Goal: Share content: Share content

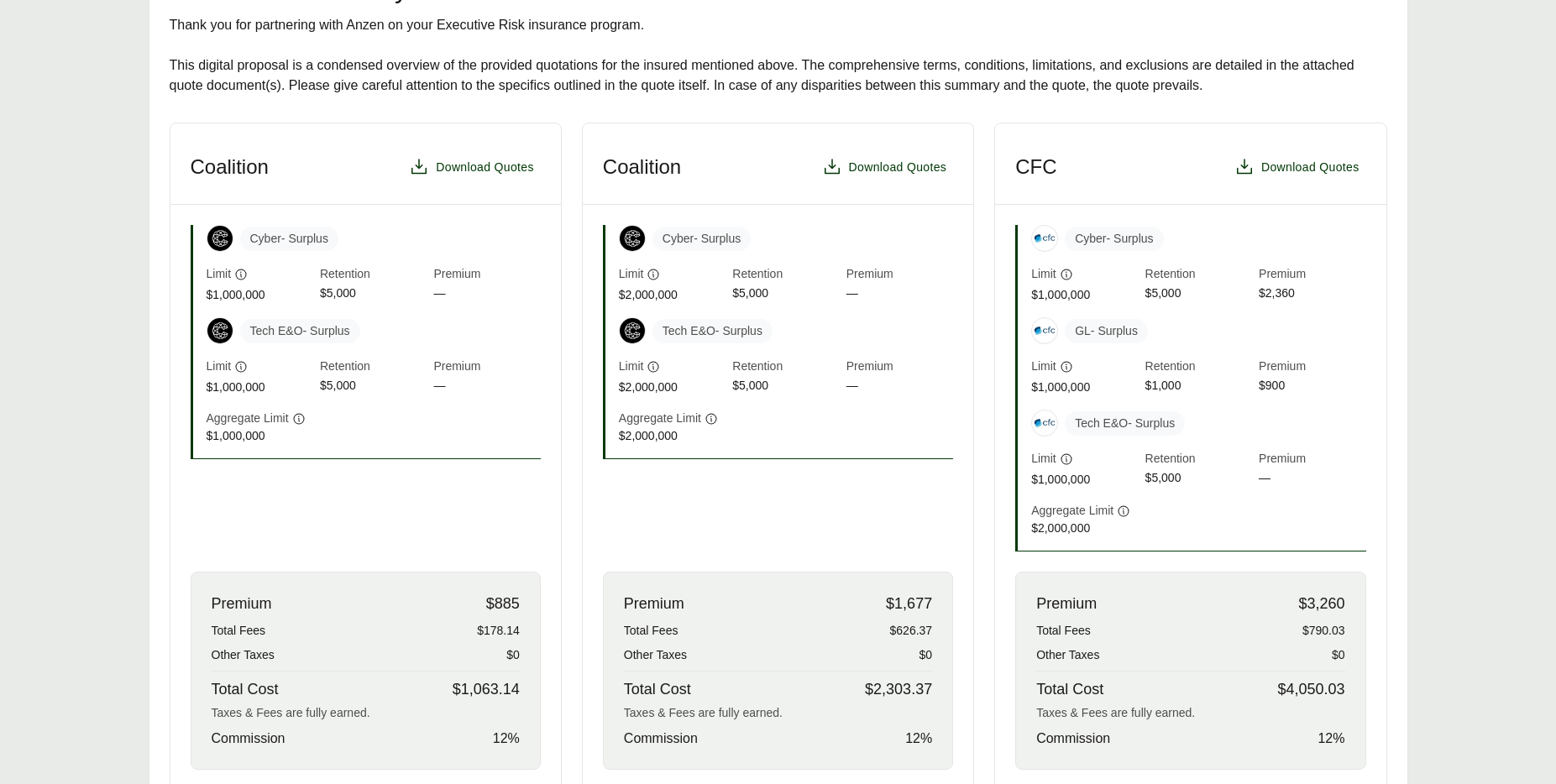
scroll to position [381, 0]
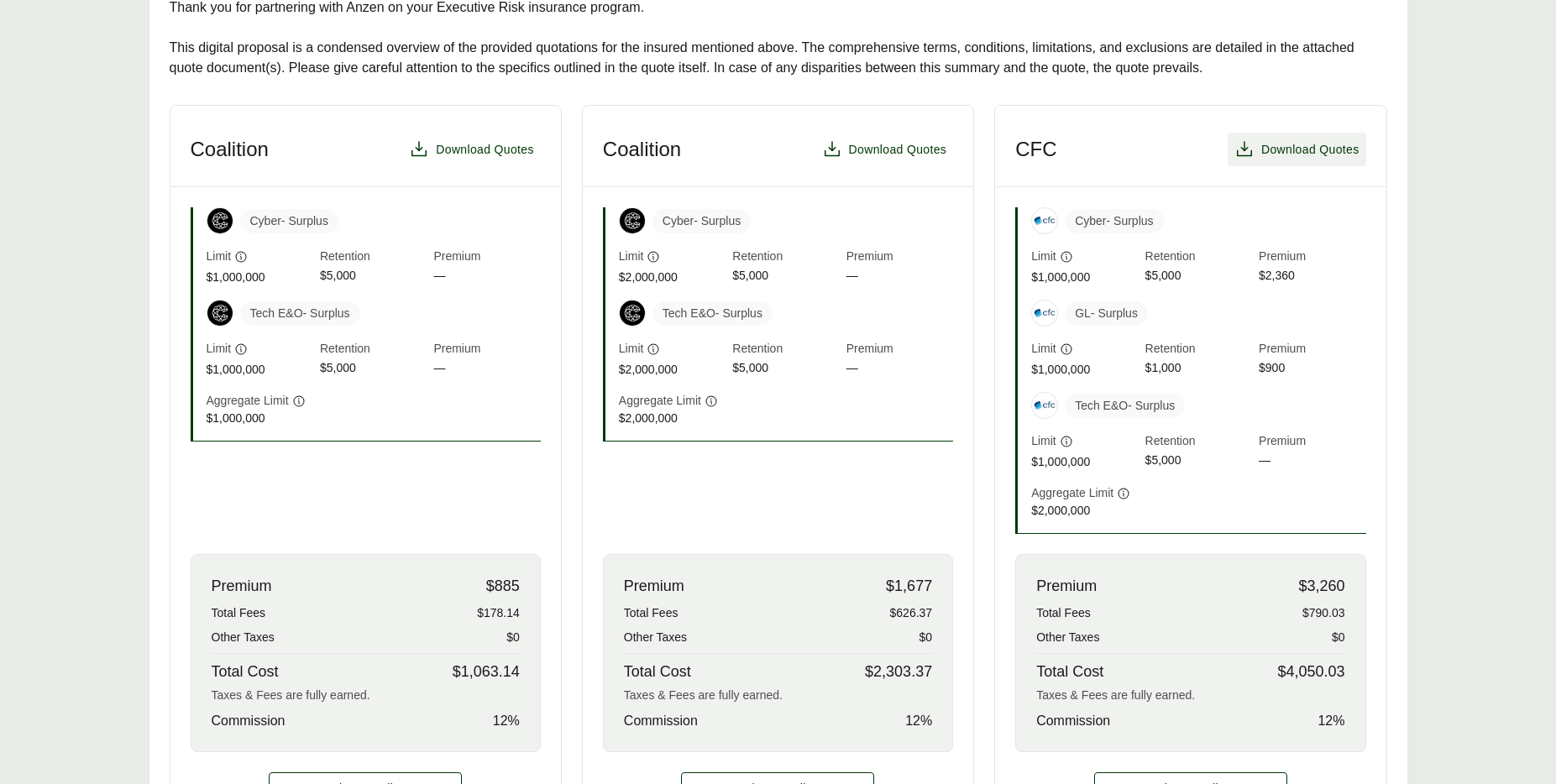
click at [1339, 151] on span "Download Quotes" at bounding box center [1310, 149] width 98 height 17
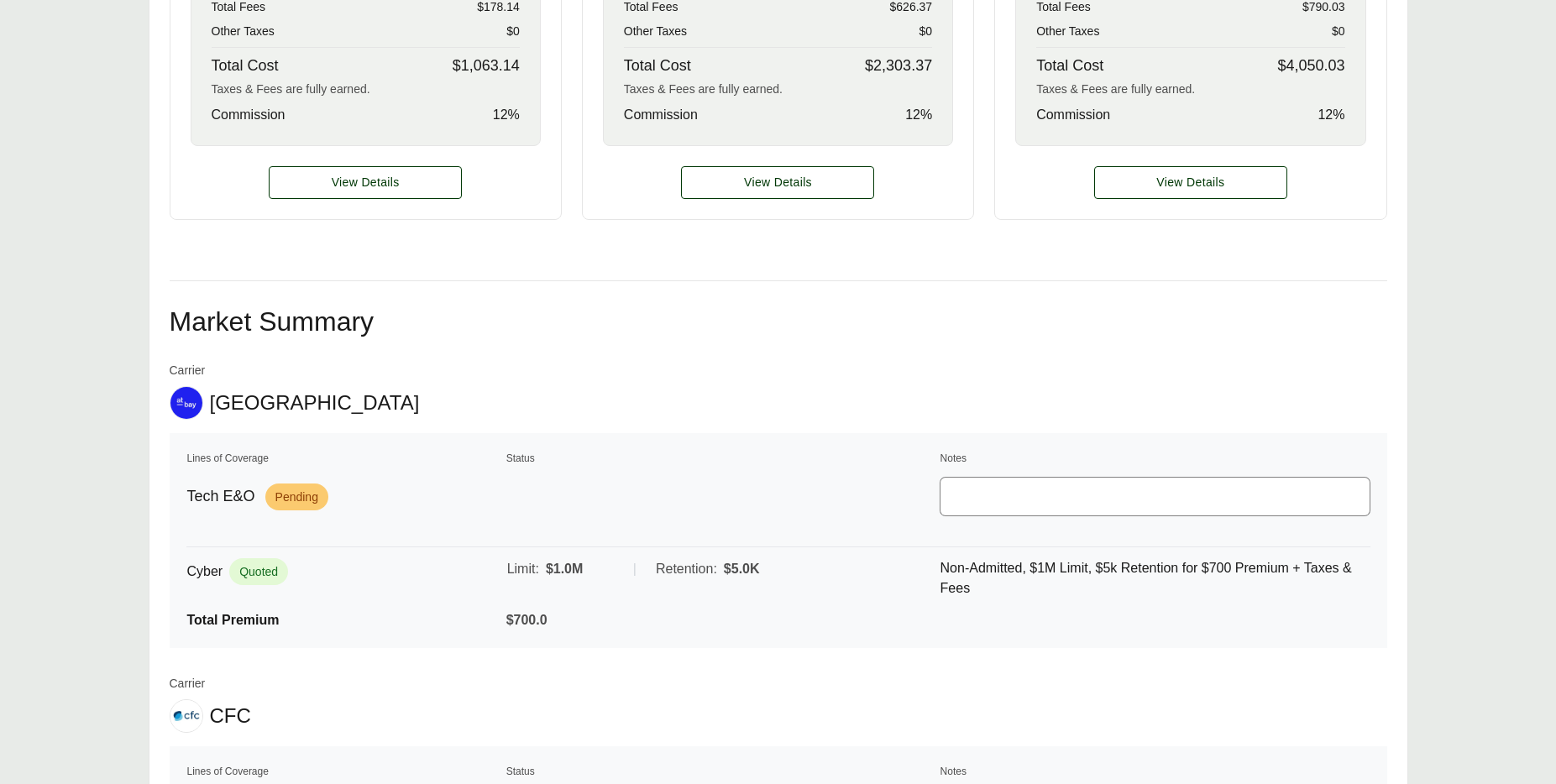
scroll to position [0, 0]
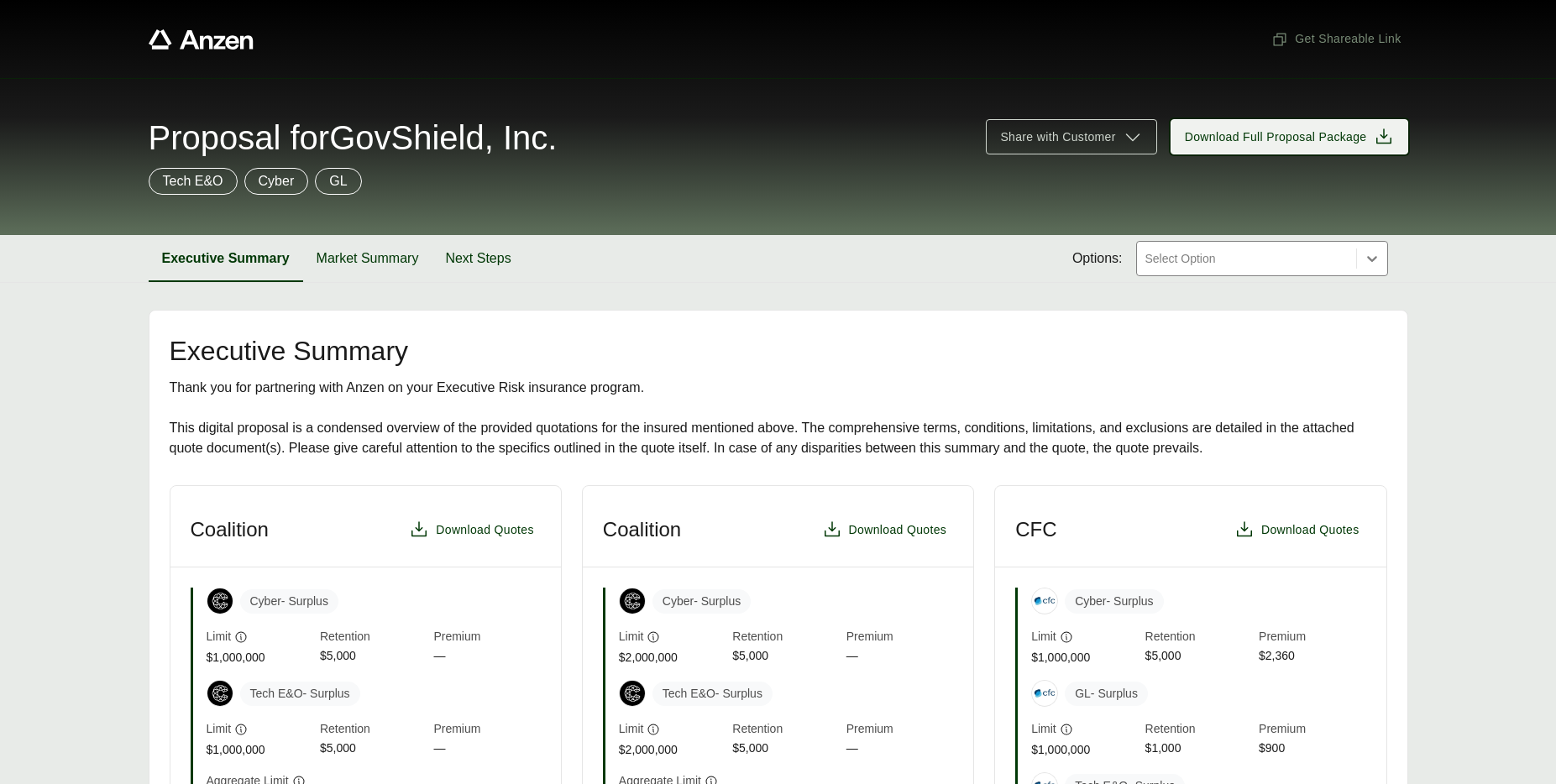
click at [1377, 141] on icon at bounding box center [1384, 135] width 16 height 16
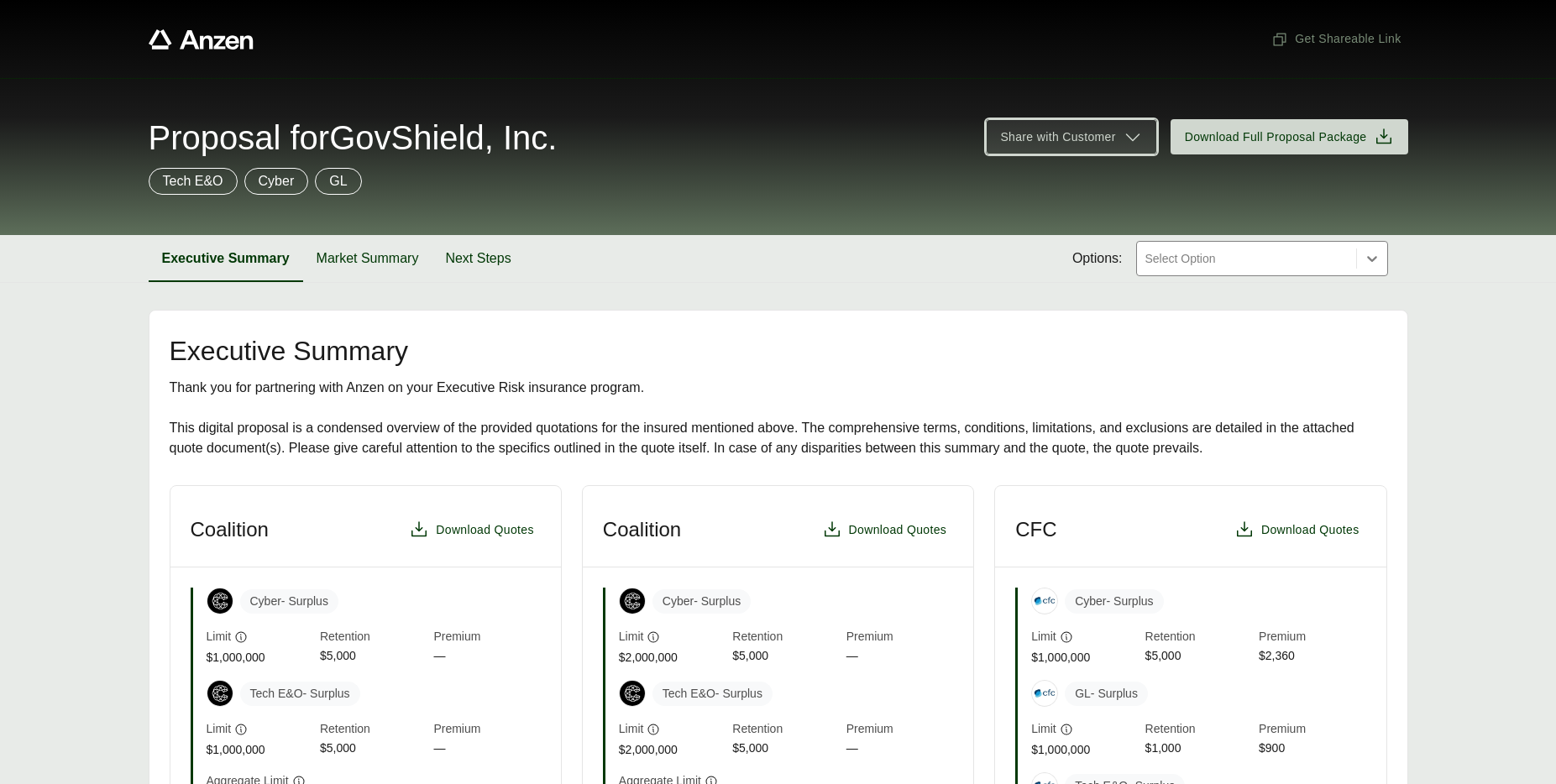
click at [1121, 146] on span "Share with Customer" at bounding box center [1071, 137] width 142 height 20
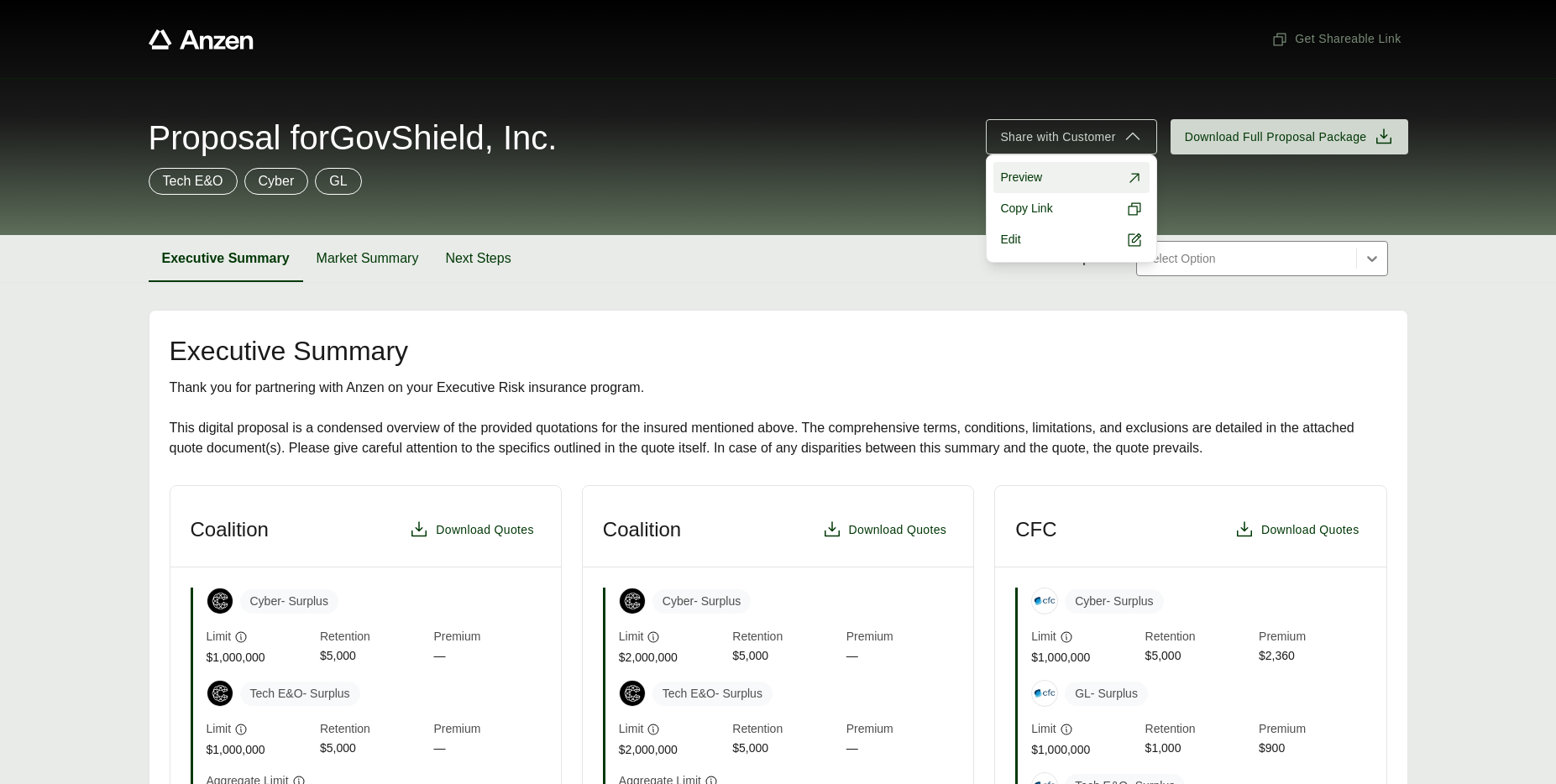
click at [1097, 182] on link "Preview" at bounding box center [1071, 177] width 156 height 31
click at [1072, 176] on link "Preview" at bounding box center [1071, 177] width 156 height 31
click at [1095, 209] on button "Copy Link" at bounding box center [1071, 209] width 156 height 31
click at [1035, 212] on span "Copy Link" at bounding box center [1026, 208] width 52 height 17
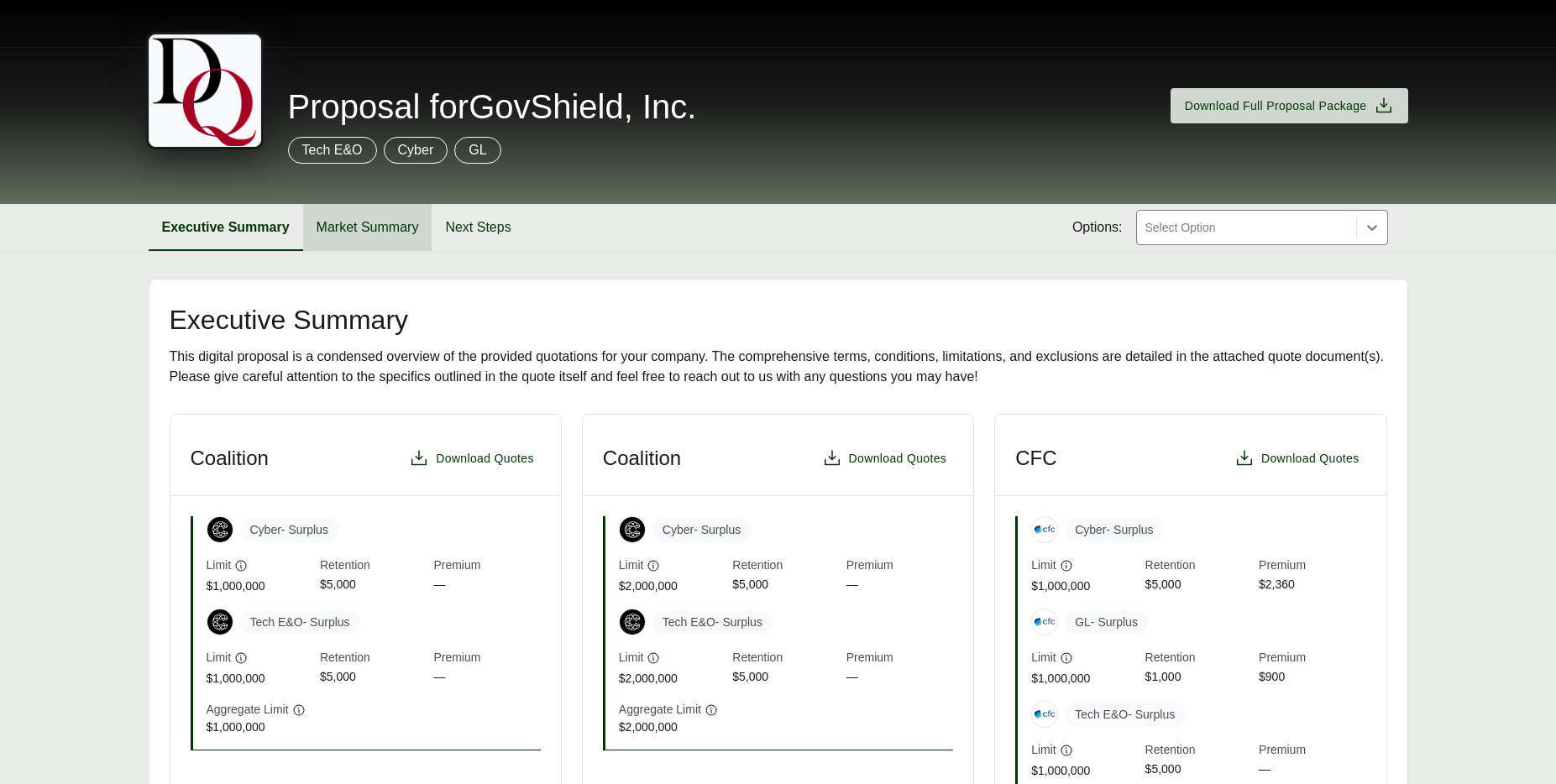
click at [396, 229] on button "Market Summary" at bounding box center [367, 227] width 129 height 47
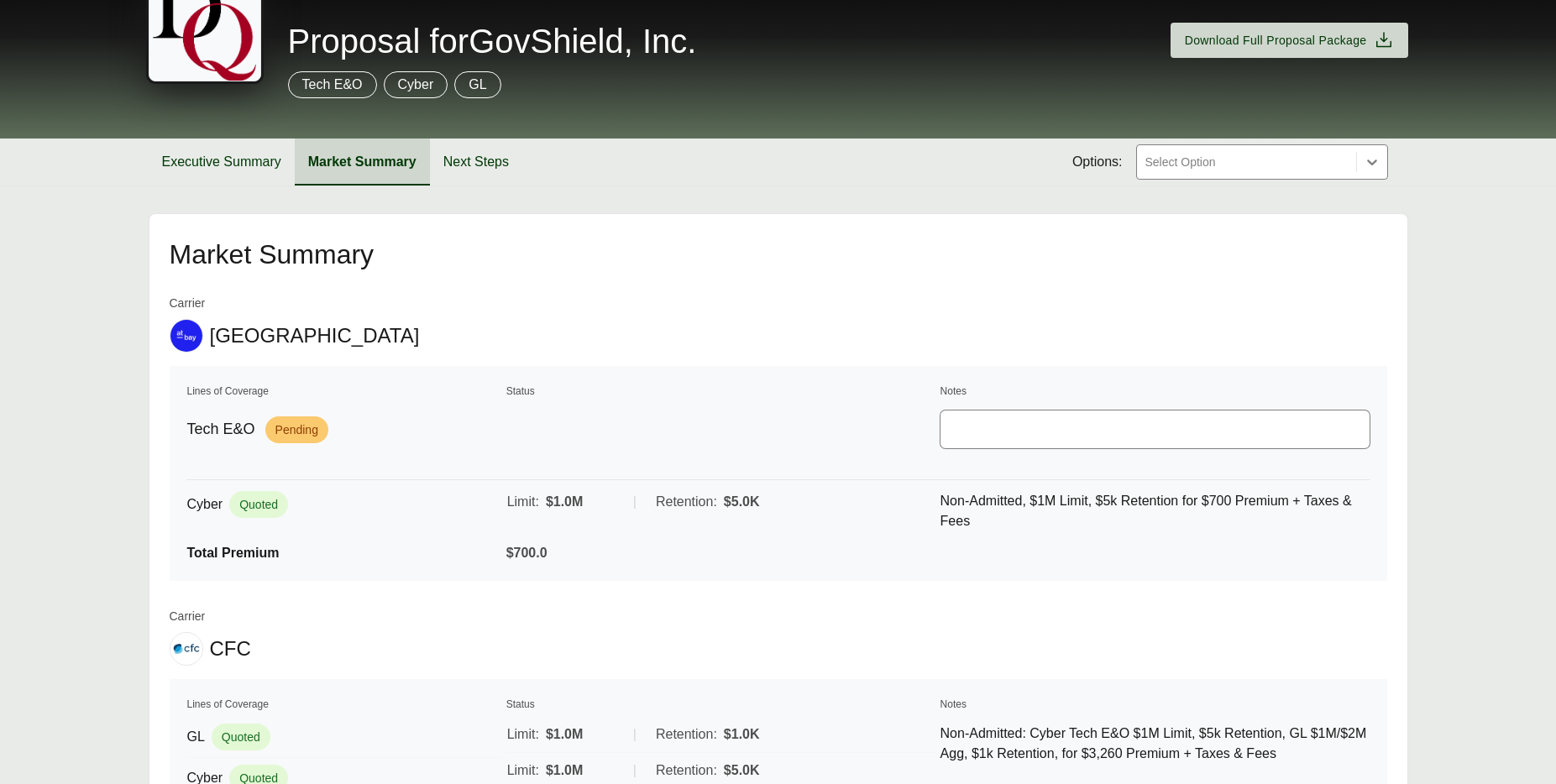
scroll to position [95, 0]
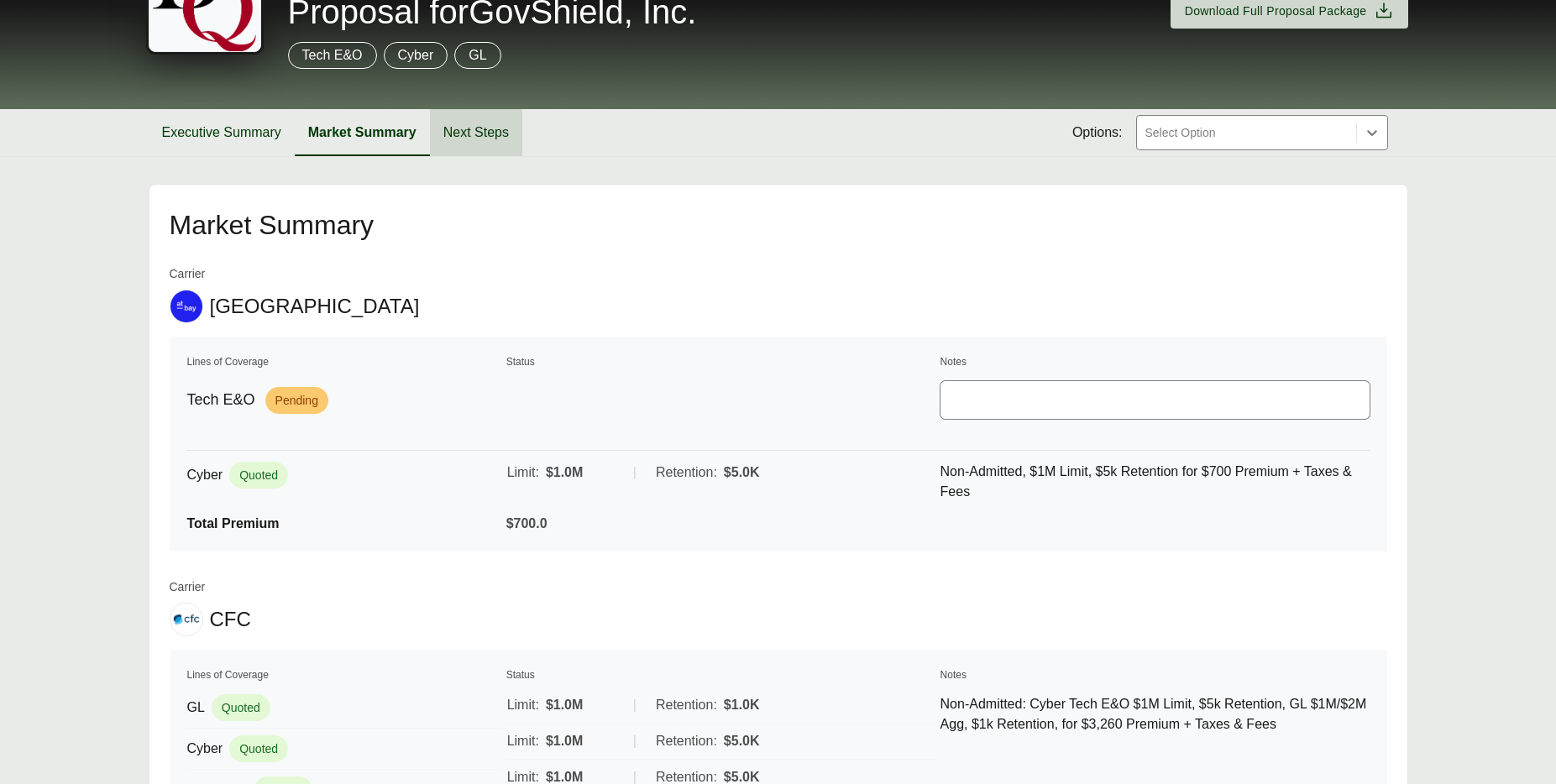
click at [465, 141] on button "Next Steps" at bounding box center [476, 132] width 92 height 47
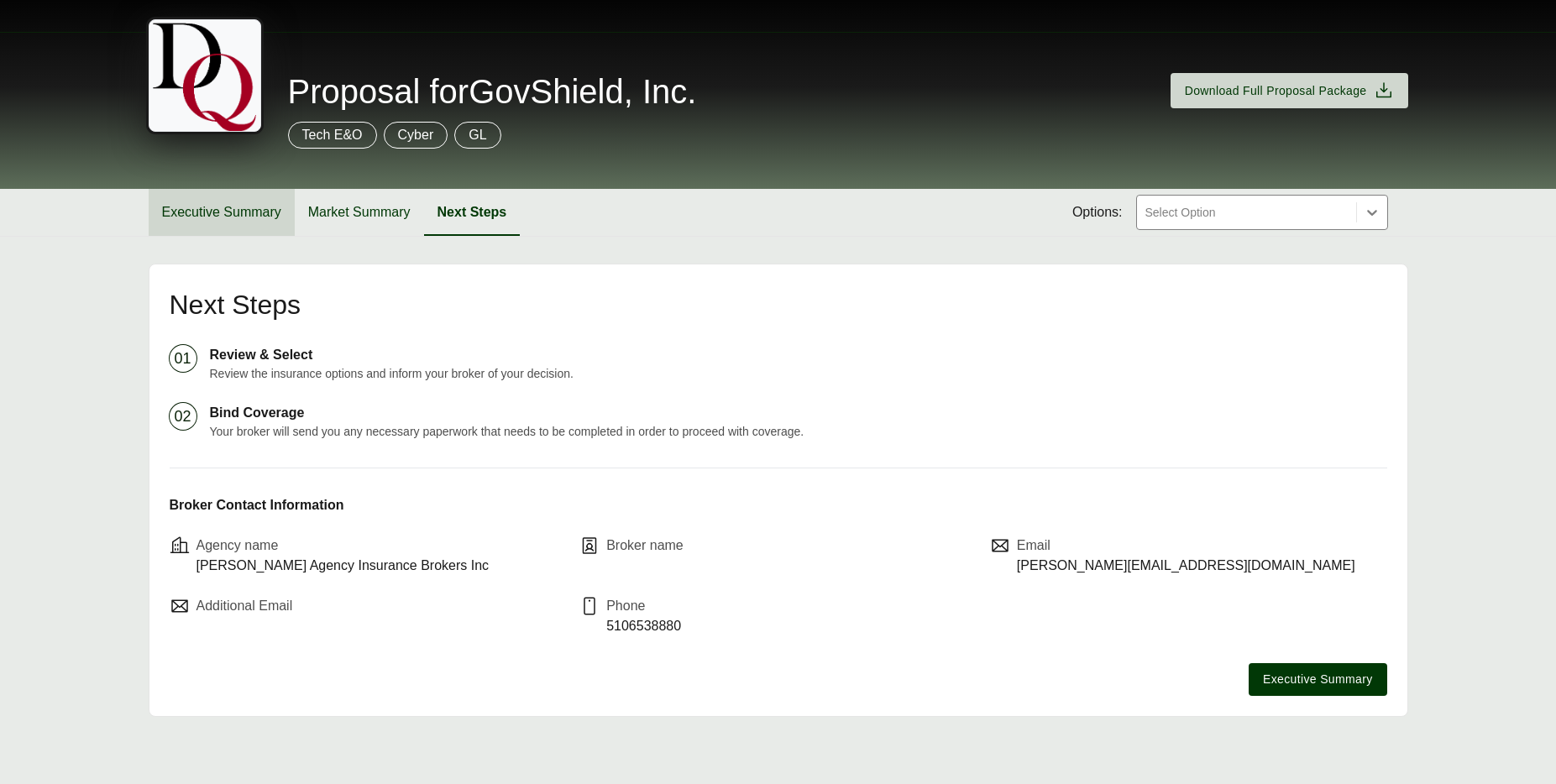
click at [274, 204] on button "Executive Summary" at bounding box center [222, 211] width 146 height 47
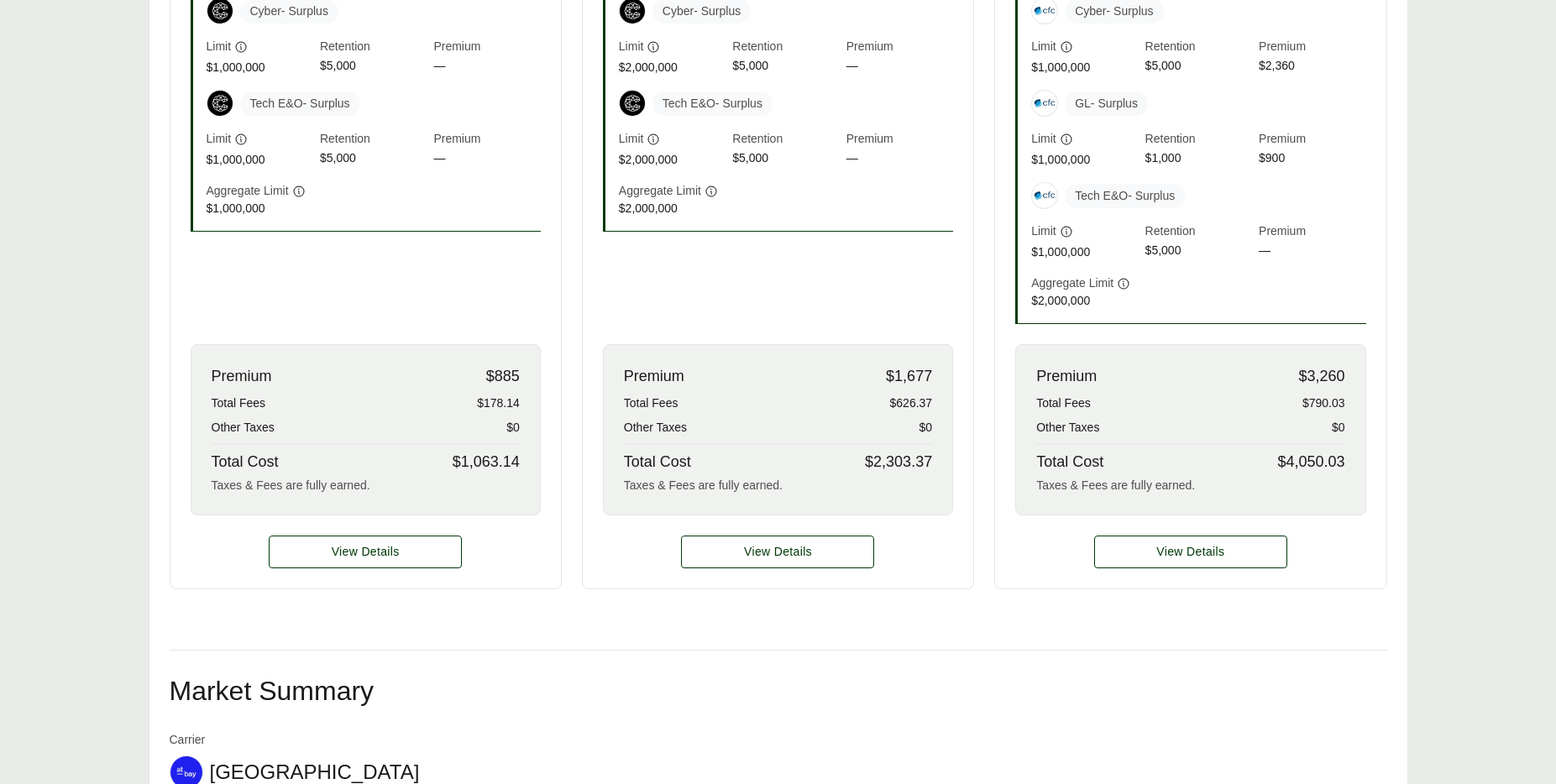
scroll to position [585, 0]
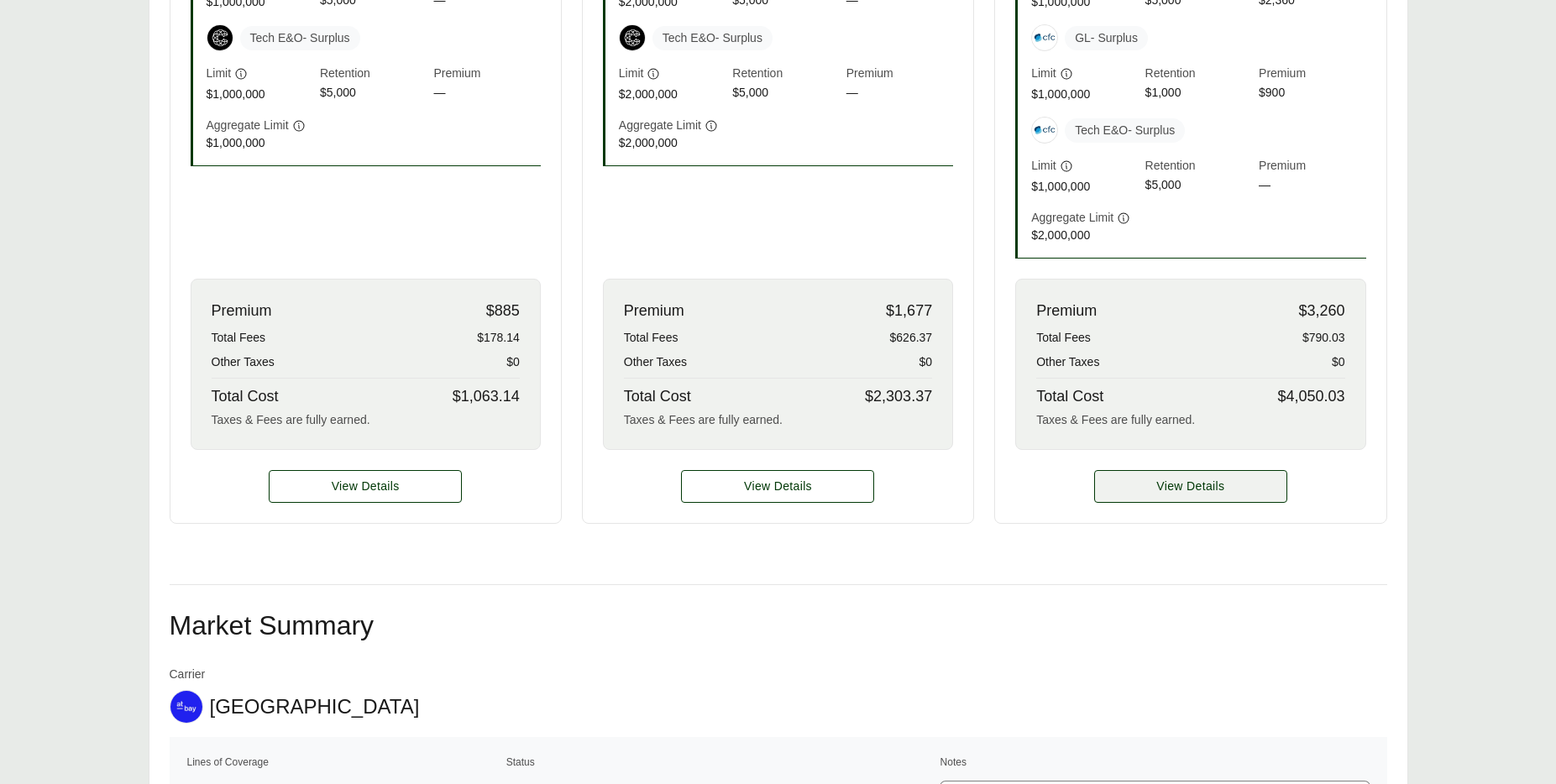
click at [1161, 486] on span "View Details" at bounding box center [1190, 486] width 68 height 17
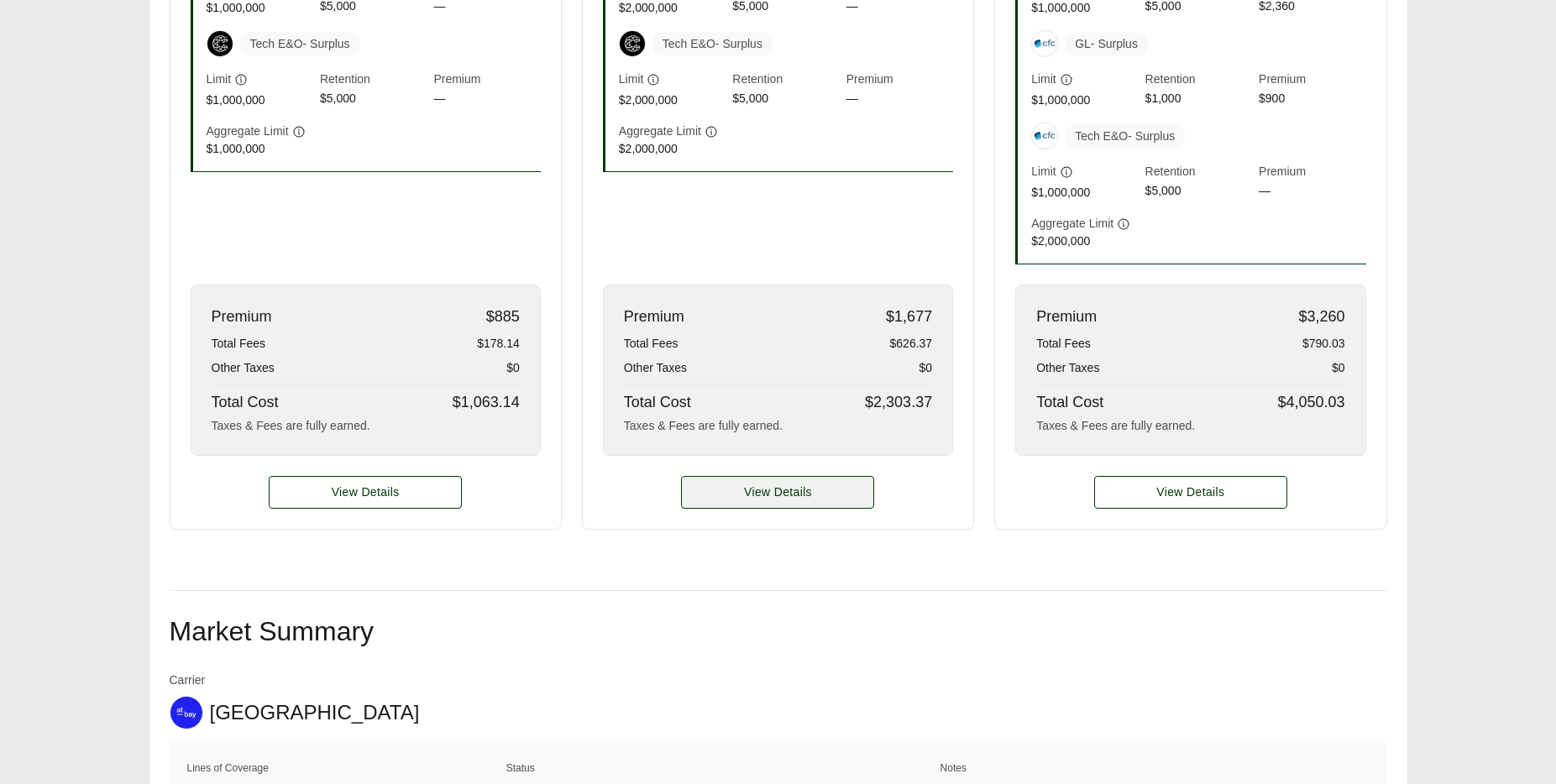
click at [756, 485] on span "View Details" at bounding box center [778, 491] width 68 height 17
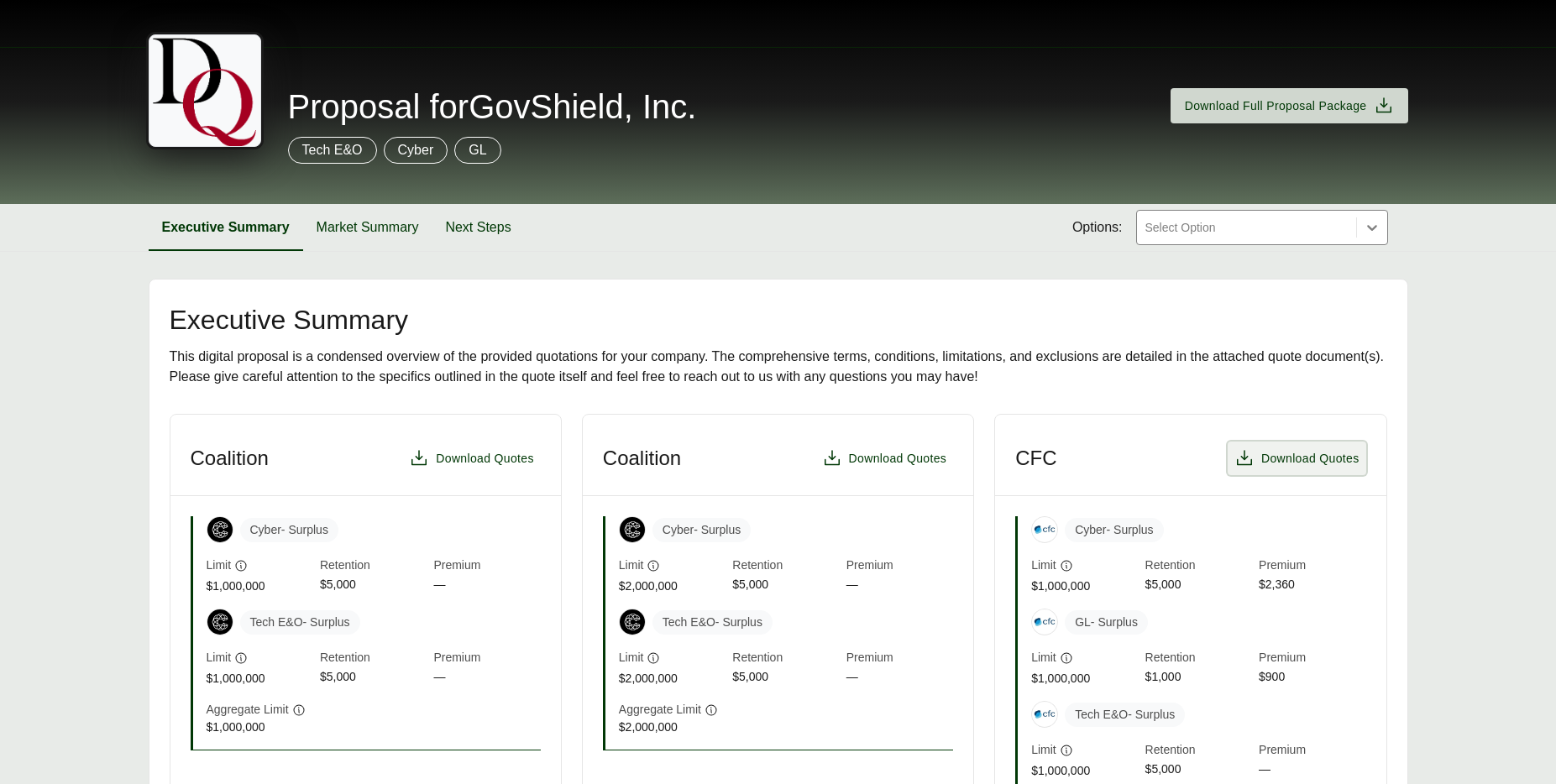
click at [1282, 463] on span "Download Quotes" at bounding box center [1310, 458] width 98 height 17
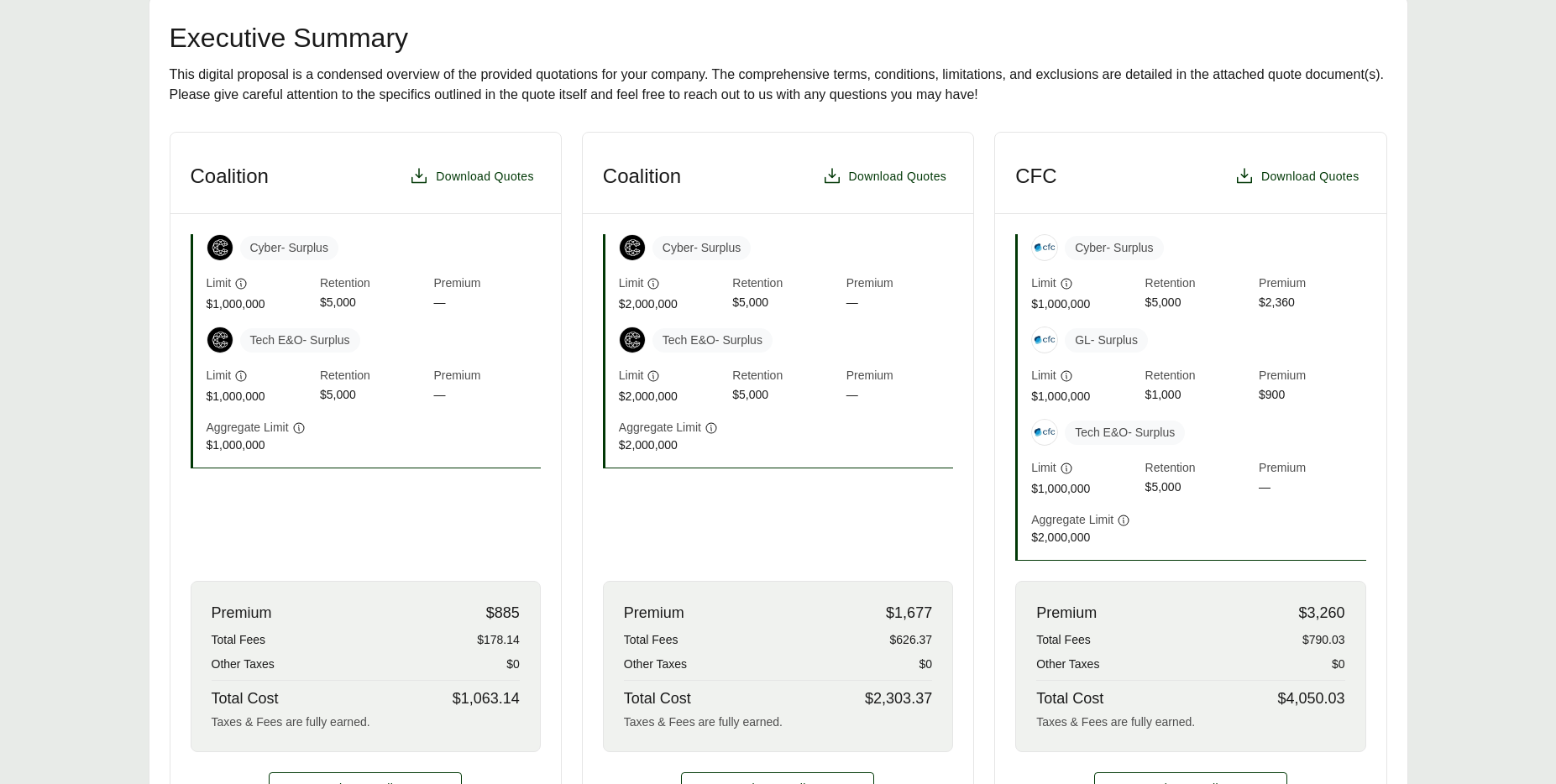
scroll to position [285, 0]
